Goal: Task Accomplishment & Management: Complete application form

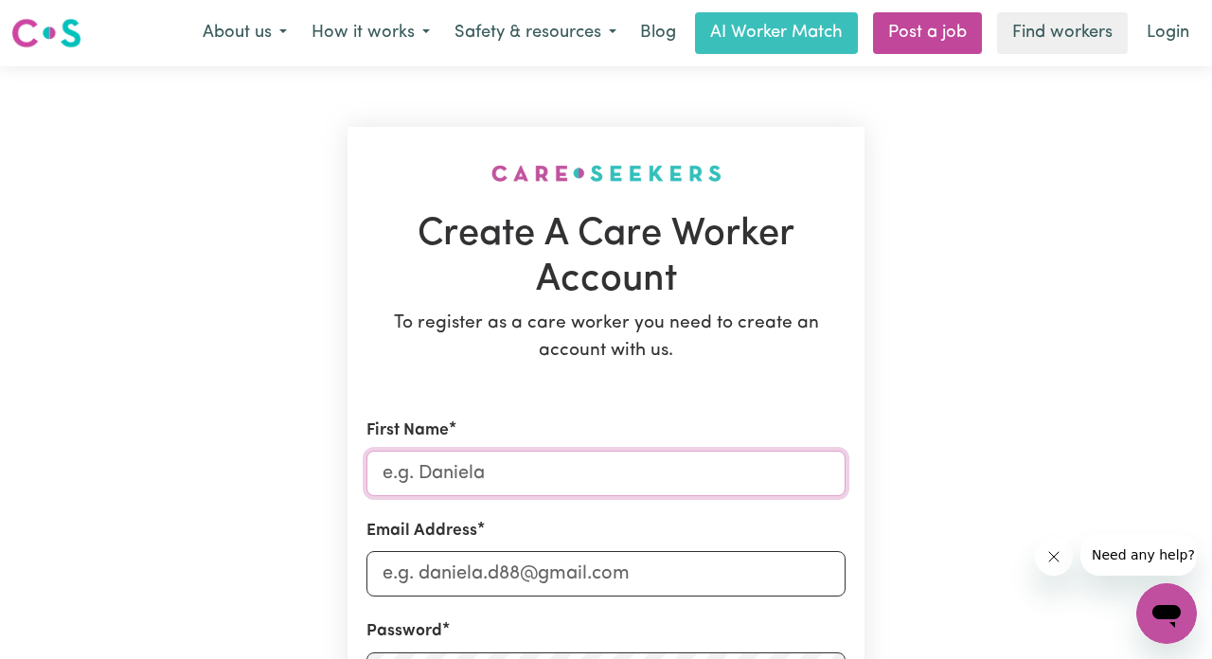
click at [590, 481] on input "First Name" at bounding box center [606, 473] width 479 height 45
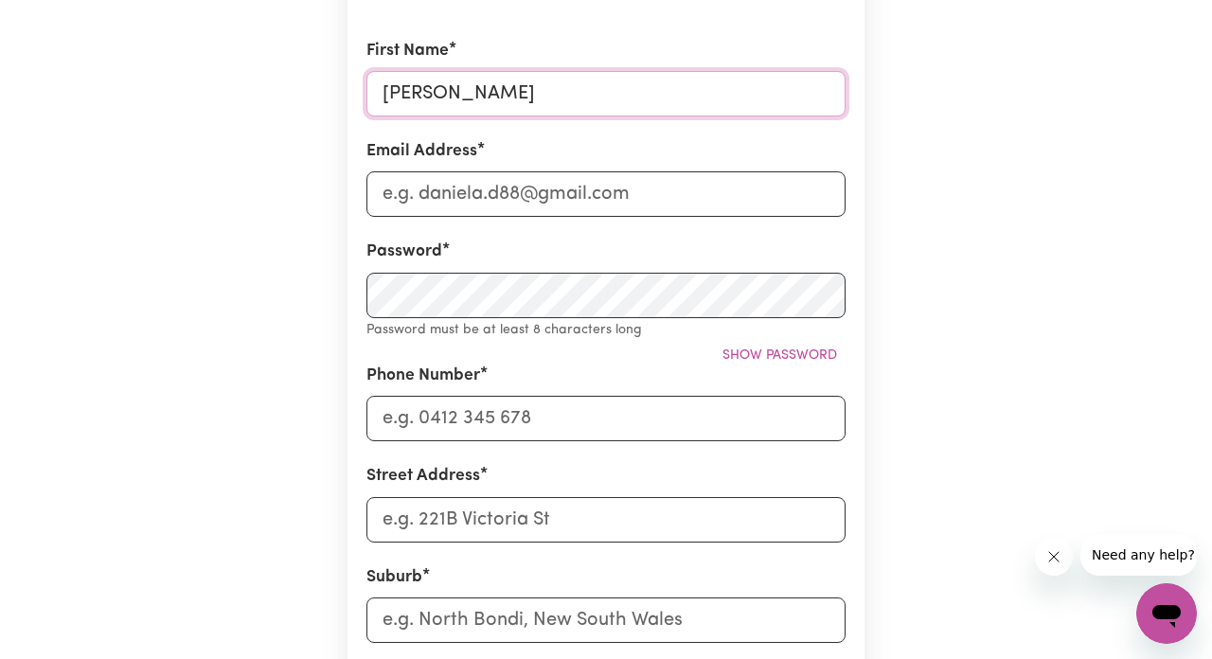
scroll to position [381, 0]
type input "[PERSON_NAME]"
type input "[EMAIL_ADDRESS][DOMAIN_NAME]"
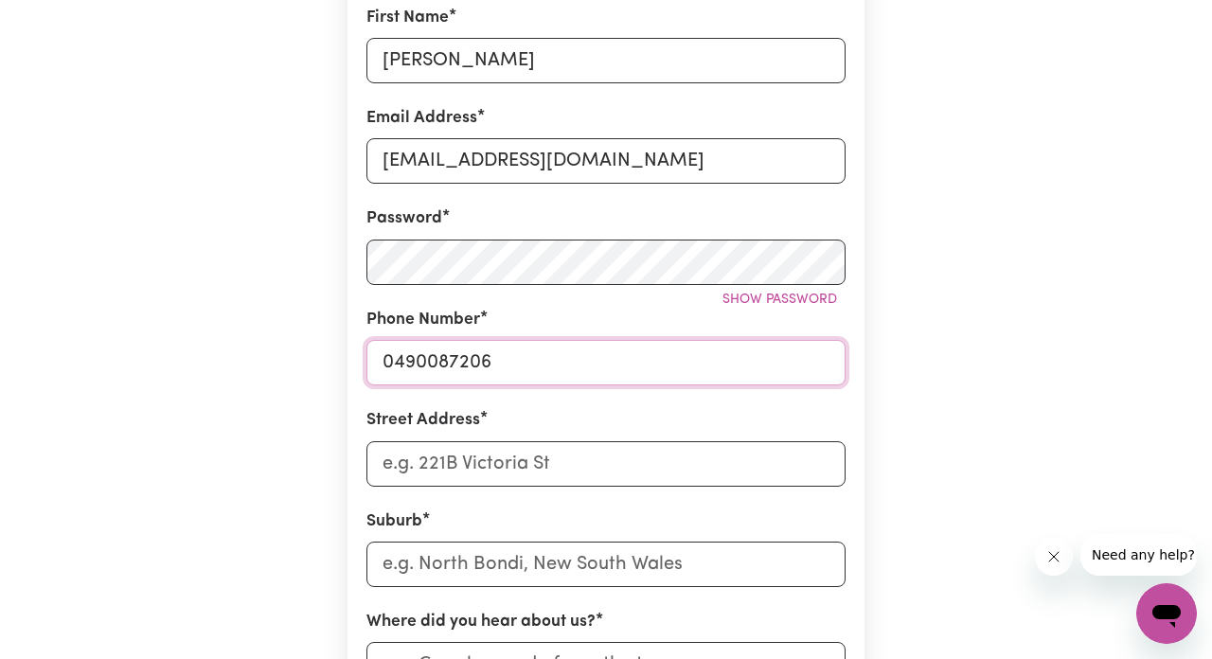
scroll to position [438, 0]
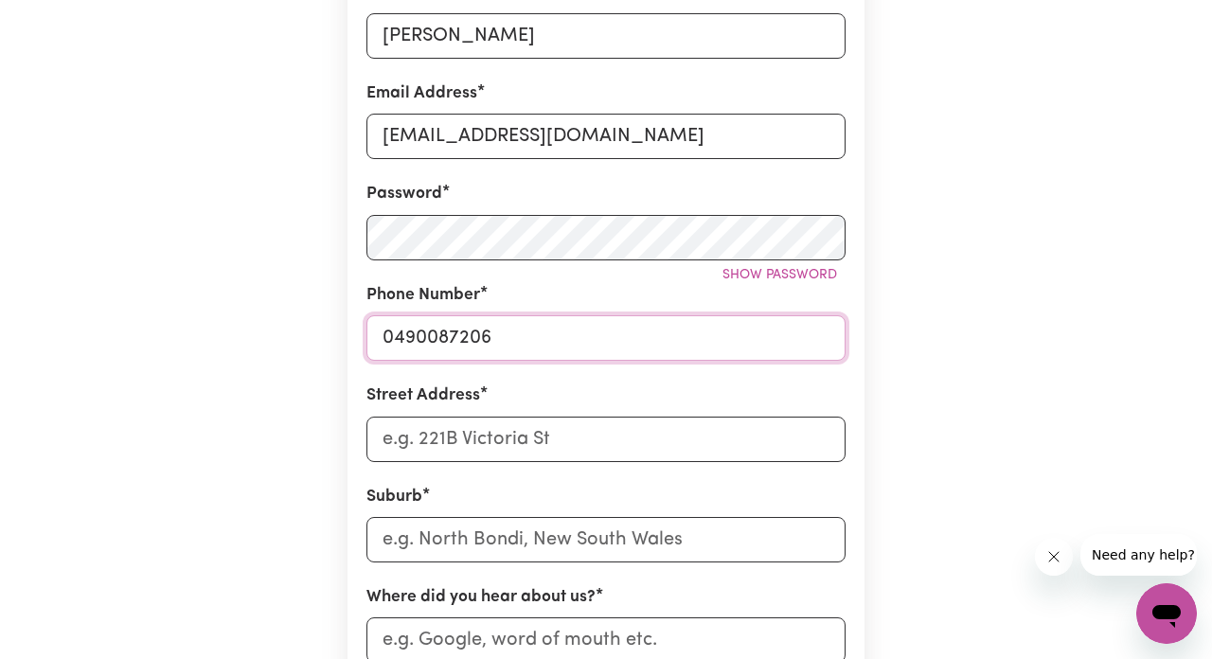
type input "0490087206"
type input "1/13 farmer place"
click at [497, 526] on input "text" at bounding box center [606, 539] width 479 height 45
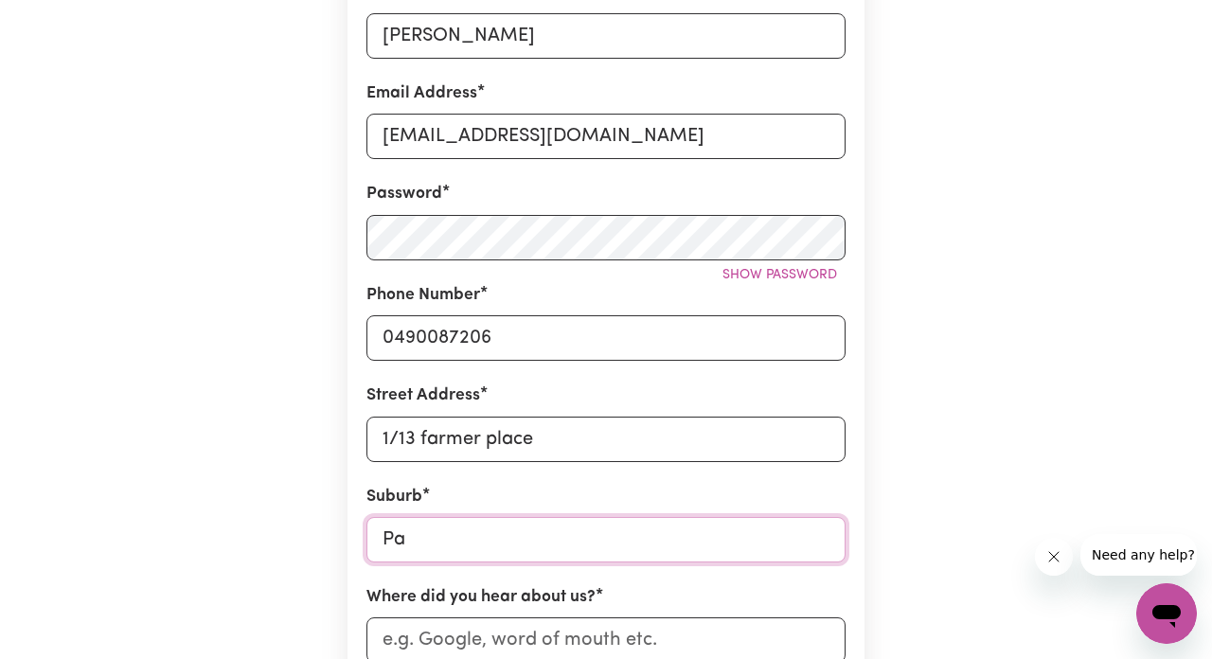
type input "Par"
type input "ParA, [GEOGRAPHIC_DATA], 2648"
type input "Park"
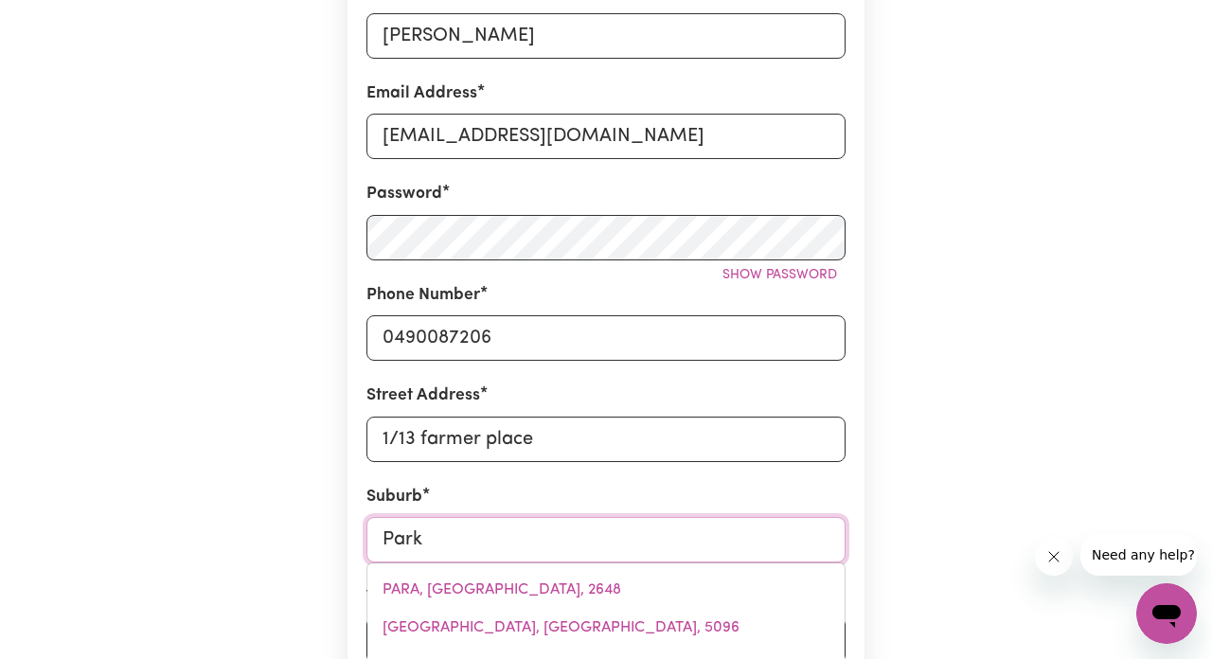
type input "Park"
type input "[GEOGRAPHIC_DATA]"
type input "Park r"
type input "[GEOGRAPHIC_DATA], [GEOGRAPHIC_DATA], 4125"
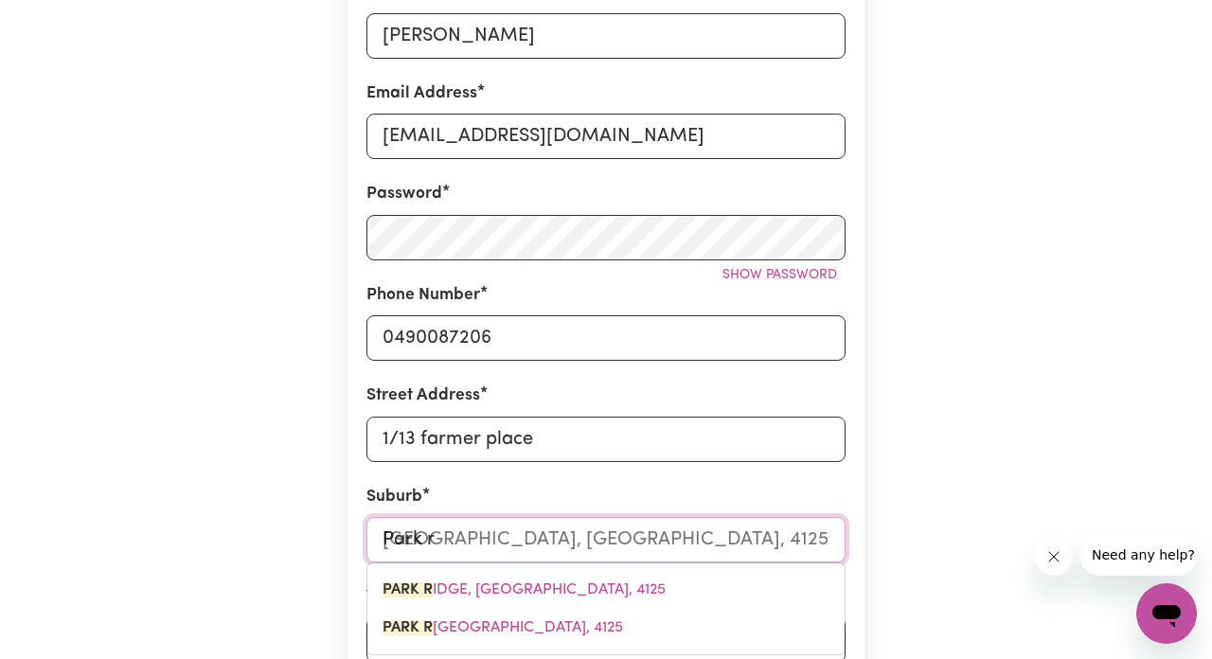
type input "Park ri"
type input "[GEOGRAPHIC_DATA], [GEOGRAPHIC_DATA], 4125"
type input "Park rid"
type input "Park ridGE, [GEOGRAPHIC_DATA], 4125"
type input "Park ridg"
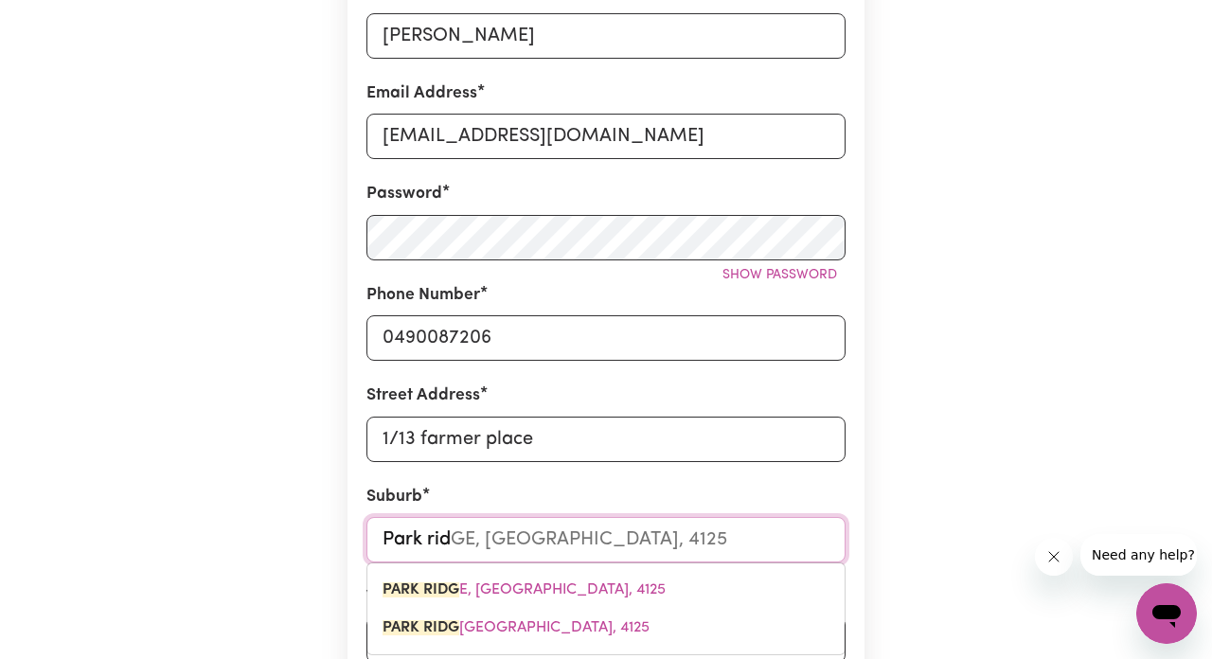
type input "Park ridgE, [GEOGRAPHIC_DATA], 4125"
type input "[GEOGRAPHIC_DATA]"
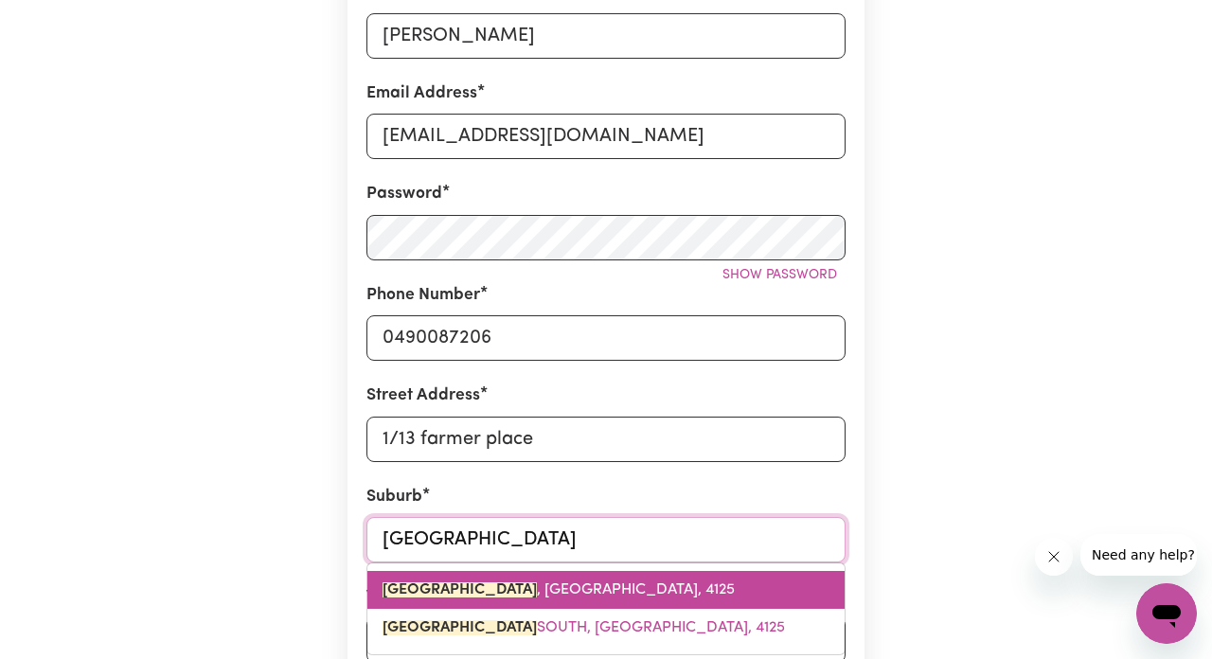
click at [544, 582] on span "[GEOGRAPHIC_DATA]" at bounding box center [559, 589] width 352 height 15
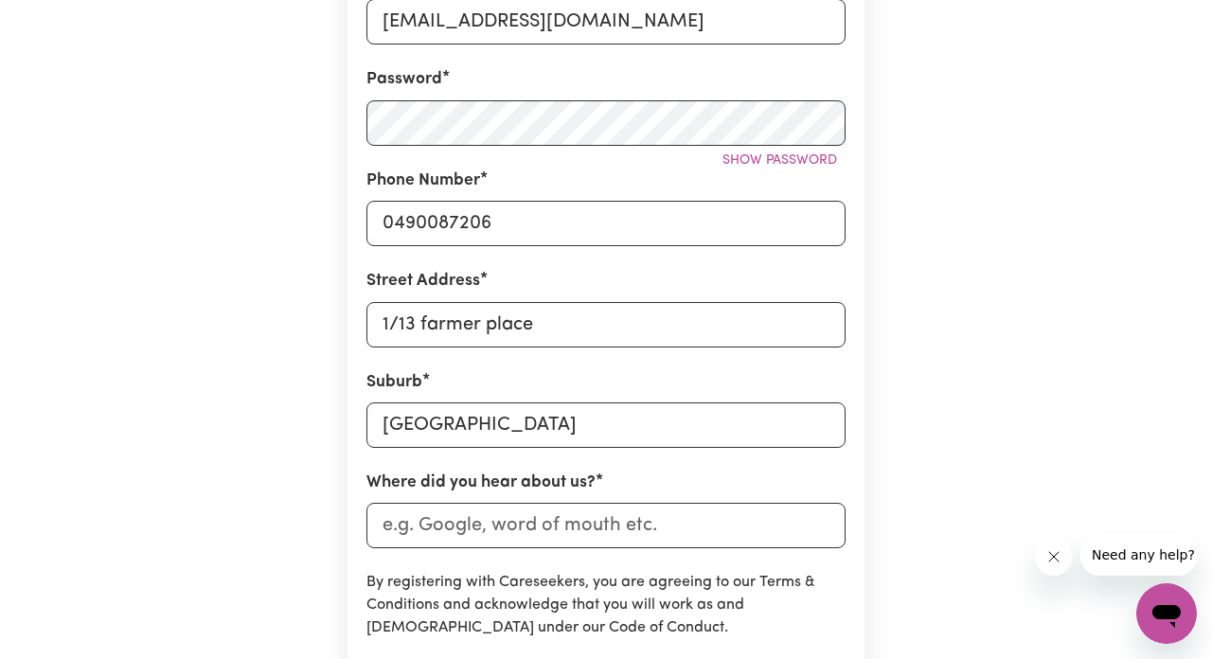
scroll to position [581, 0]
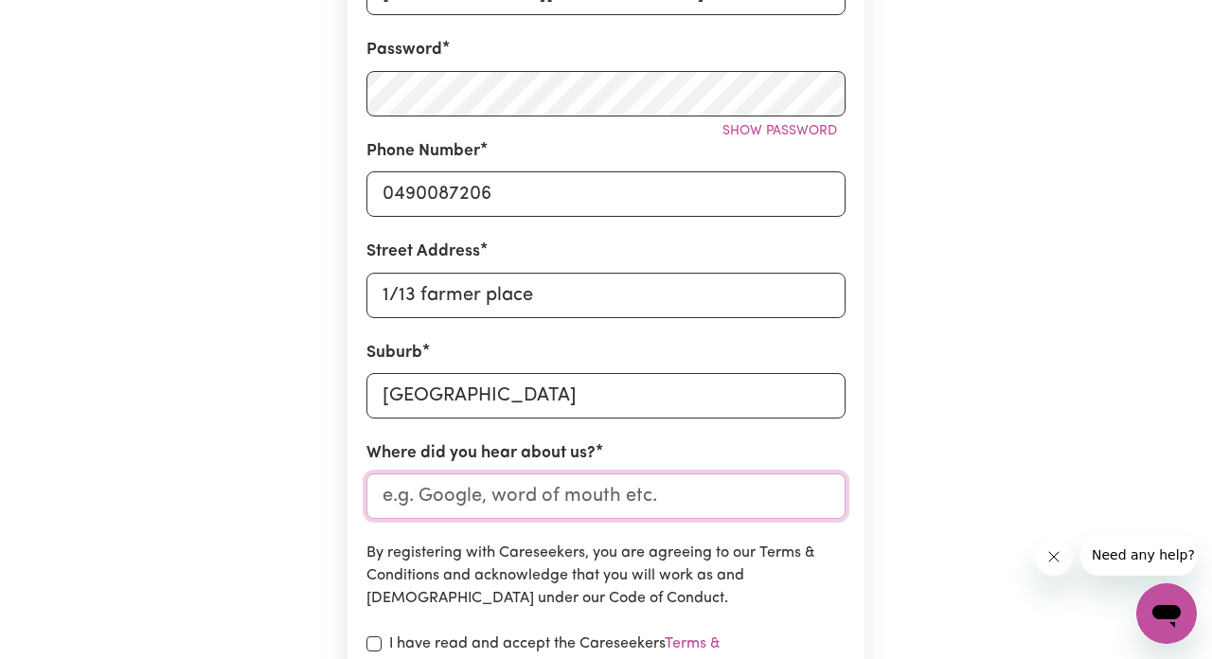
click at [496, 488] on input "Where did you hear about us?" at bounding box center [606, 496] width 479 height 45
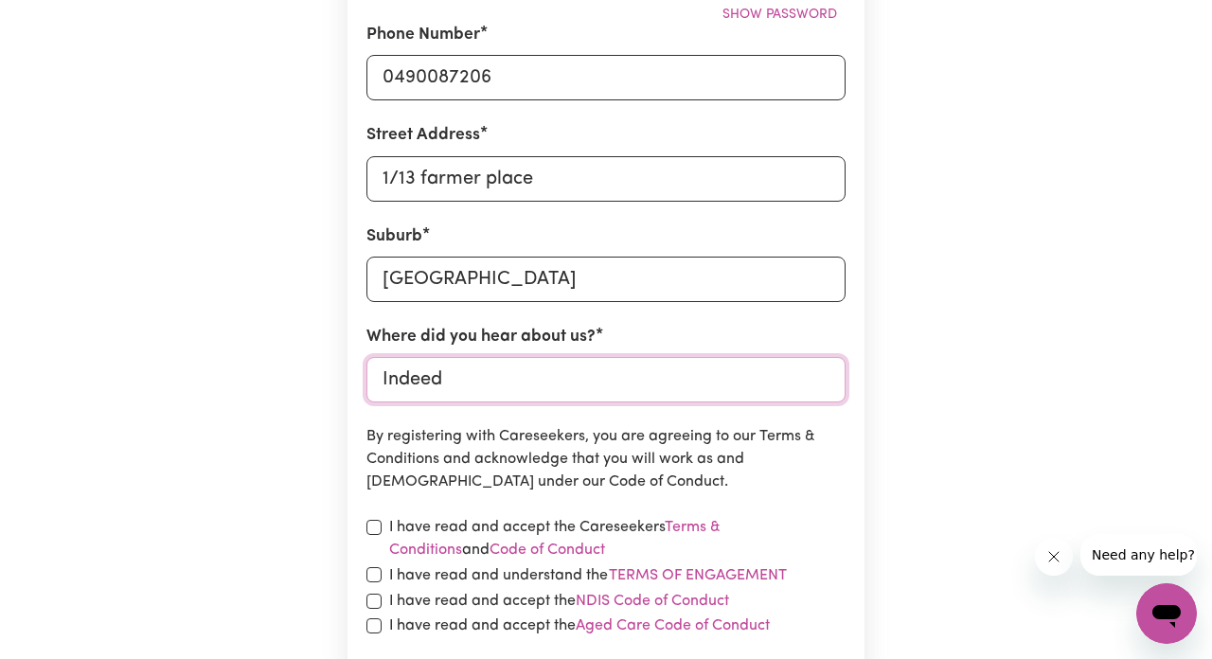
scroll to position [712, 0]
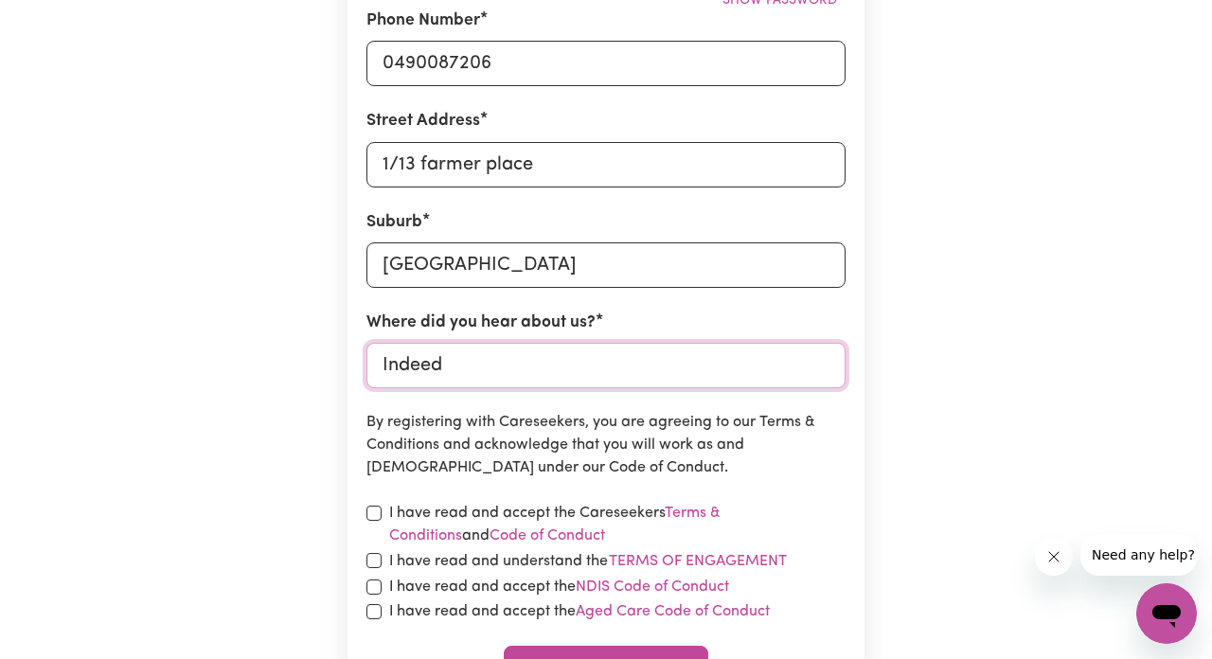
type input "Indeed"
click at [382, 505] on div "I have read and accept the Careseekers Terms & Conditions and Code of Conduct" at bounding box center [606, 524] width 479 height 45
click at [371, 511] on input "checkbox" at bounding box center [374, 513] width 15 height 15
checkbox input "true"
click at [369, 559] on input "checkbox" at bounding box center [374, 560] width 15 height 15
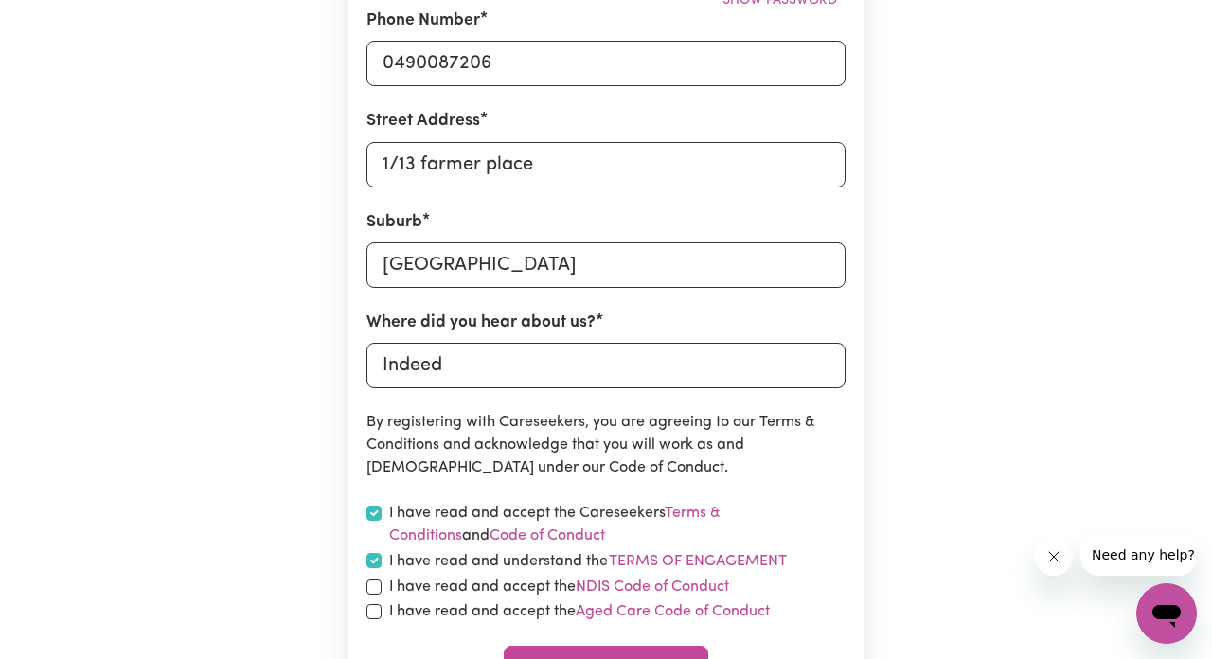
checkbox input "true"
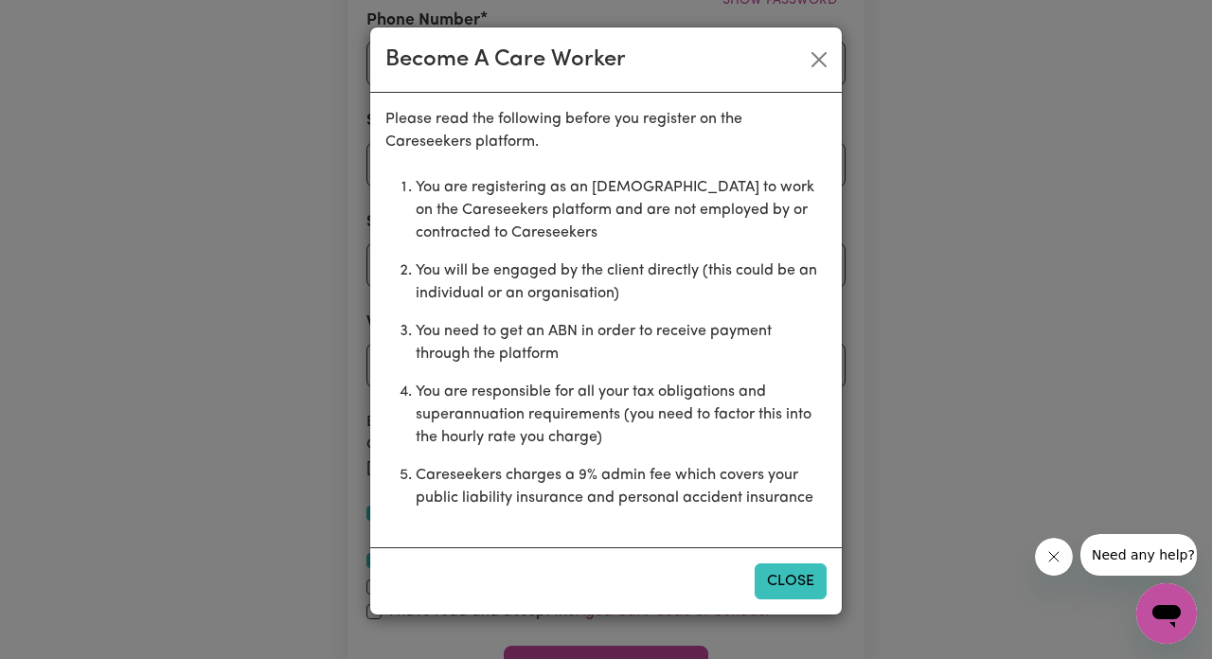
click at [774, 578] on button "Close" at bounding box center [791, 581] width 72 height 36
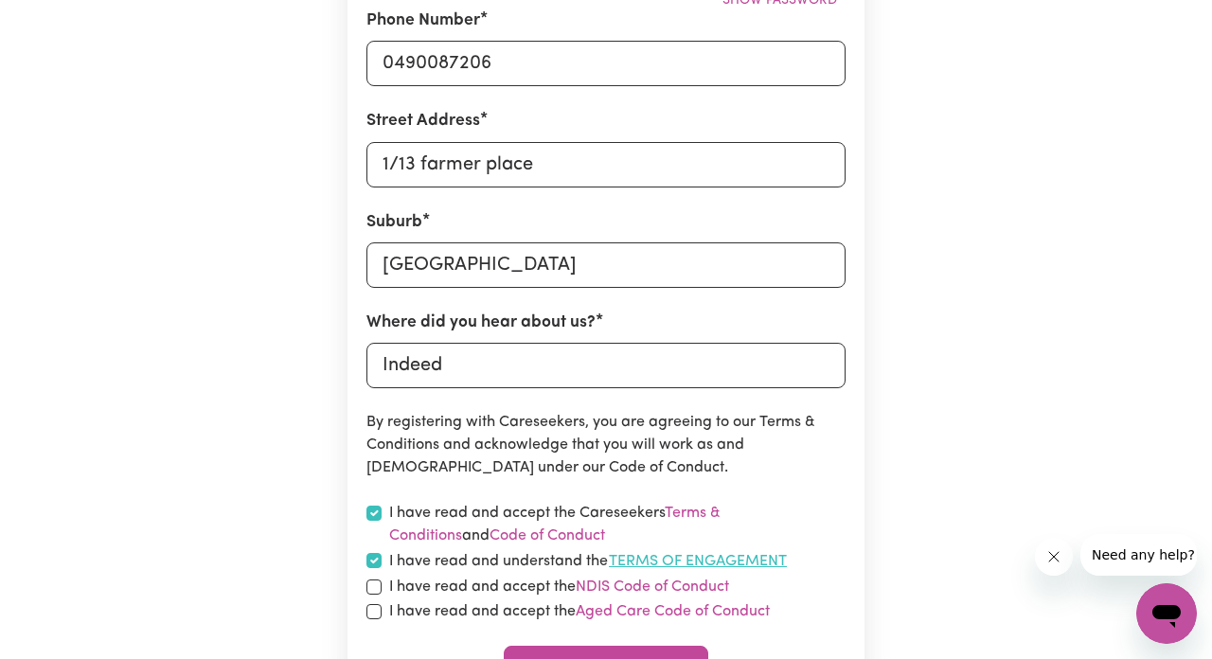
click at [695, 551] on button "Terms of Engagement" at bounding box center [698, 561] width 180 height 25
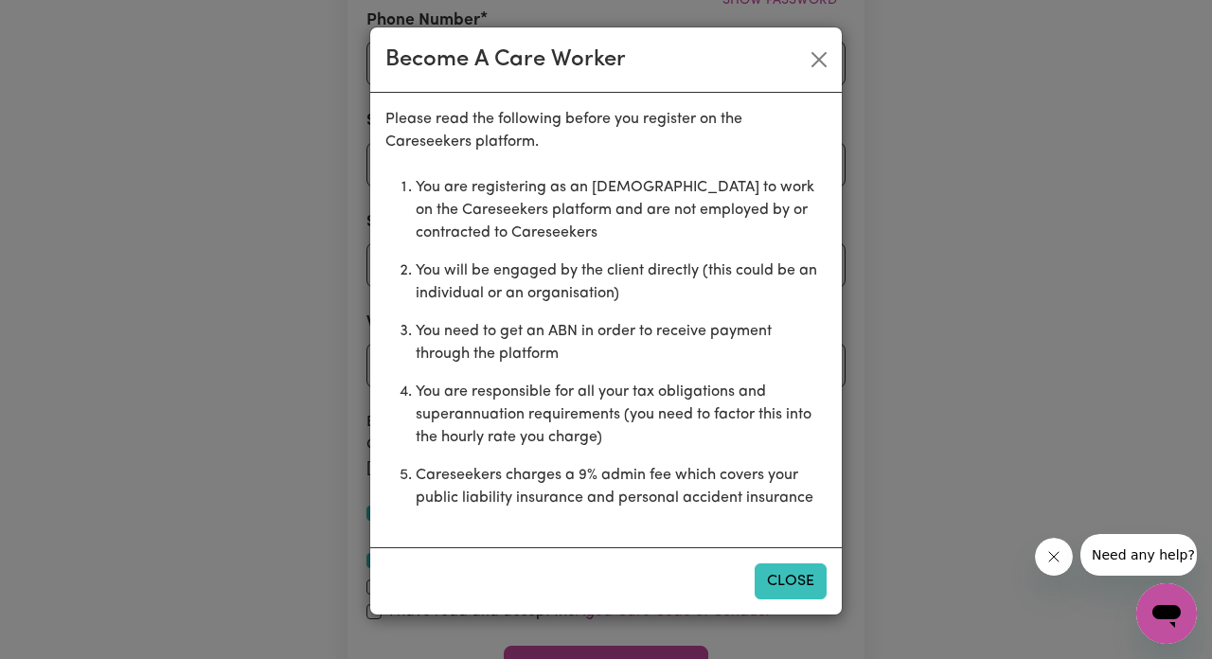
click at [781, 580] on button "Close" at bounding box center [791, 581] width 72 height 36
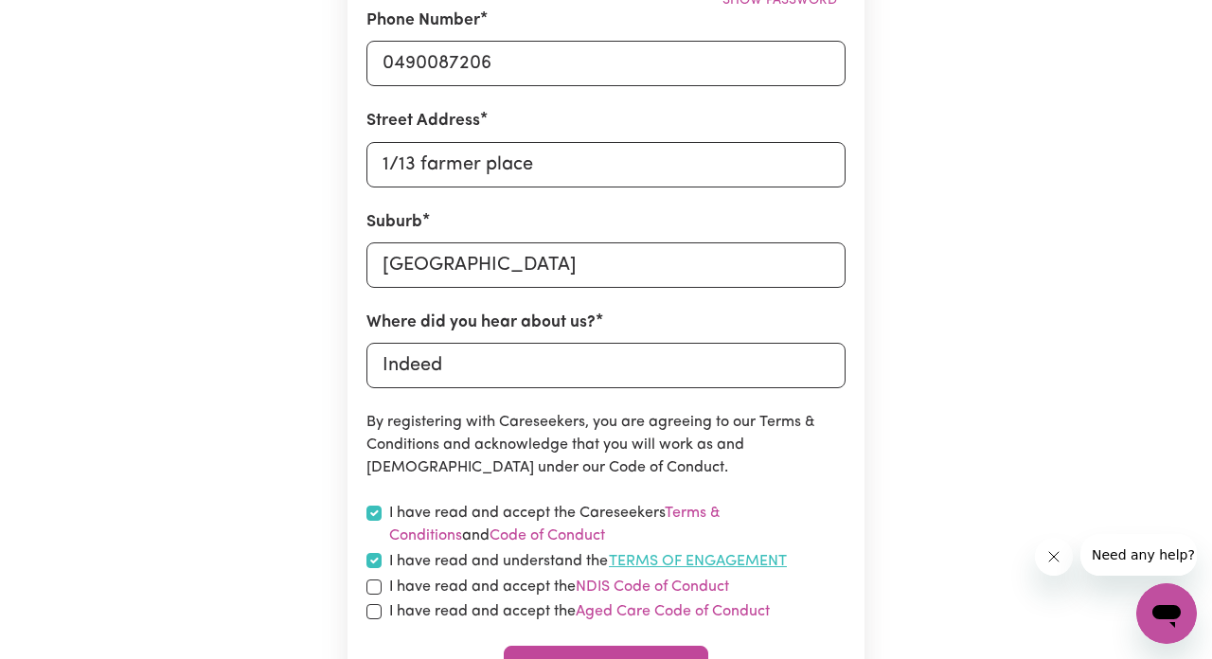
click at [670, 557] on button "Terms of Engagement" at bounding box center [698, 561] width 180 height 25
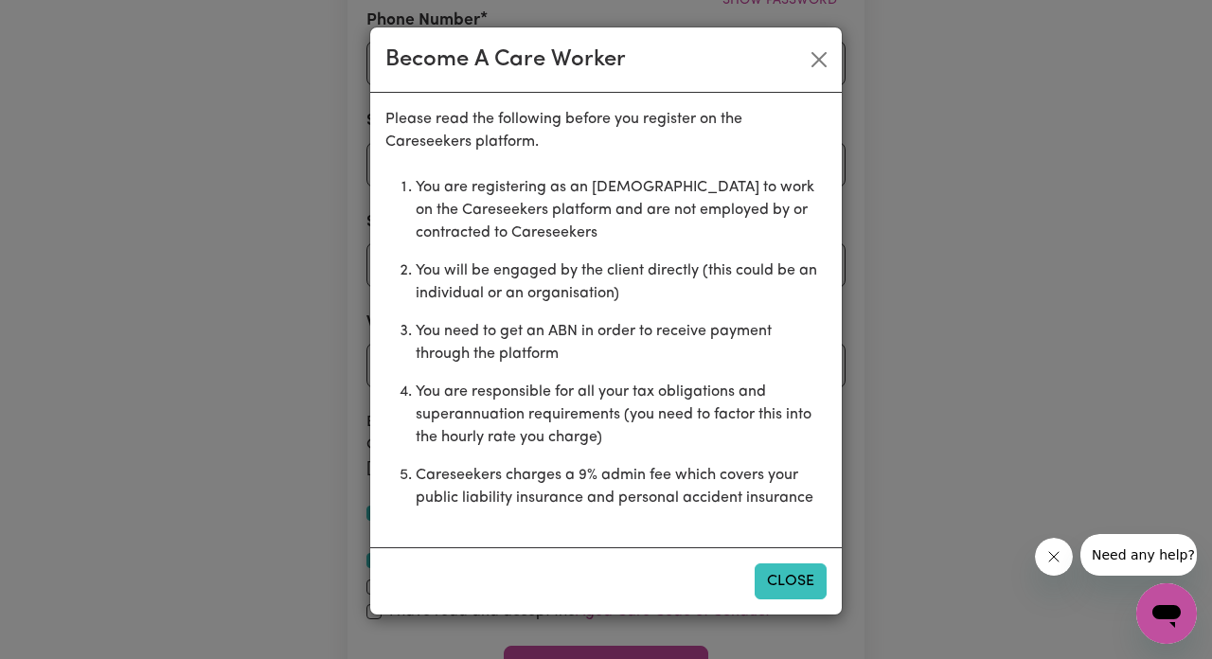
click at [796, 584] on button "Close" at bounding box center [791, 581] width 72 height 36
